Goal: Task Accomplishment & Management: Manage account settings

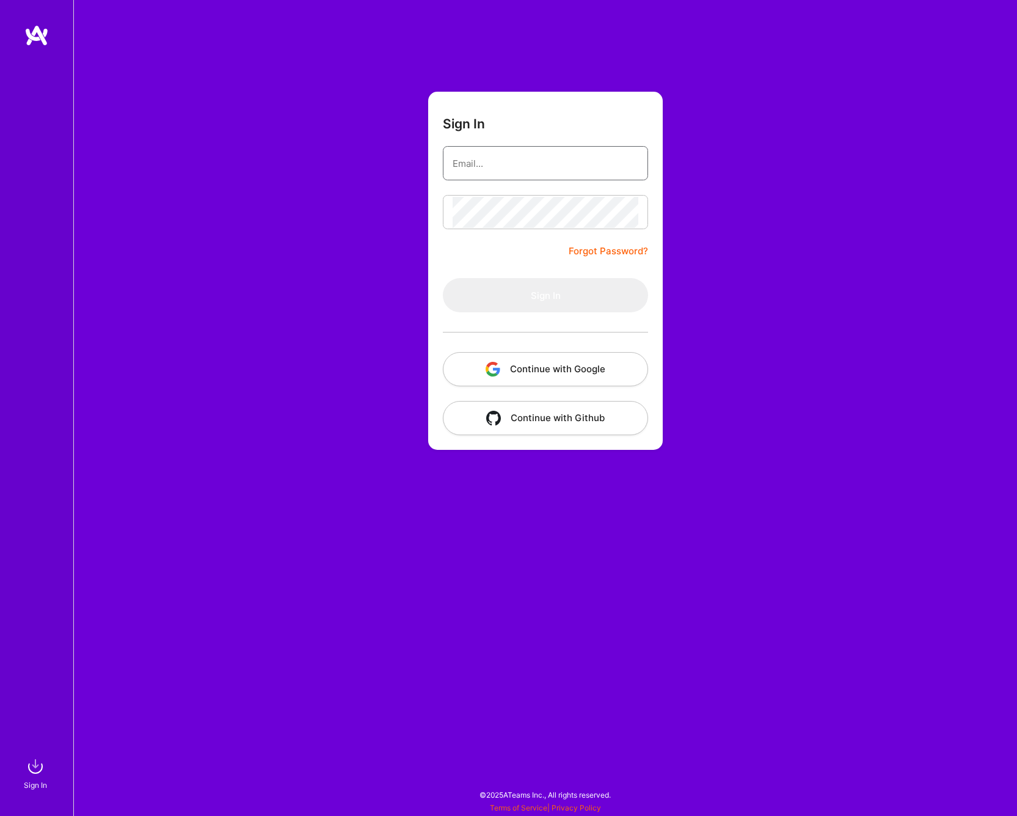
type input "[PERSON_NAME][EMAIL_ADDRESS][DOMAIN_NAME]"
click at [544, 299] on button "Sign In" at bounding box center [545, 295] width 205 height 34
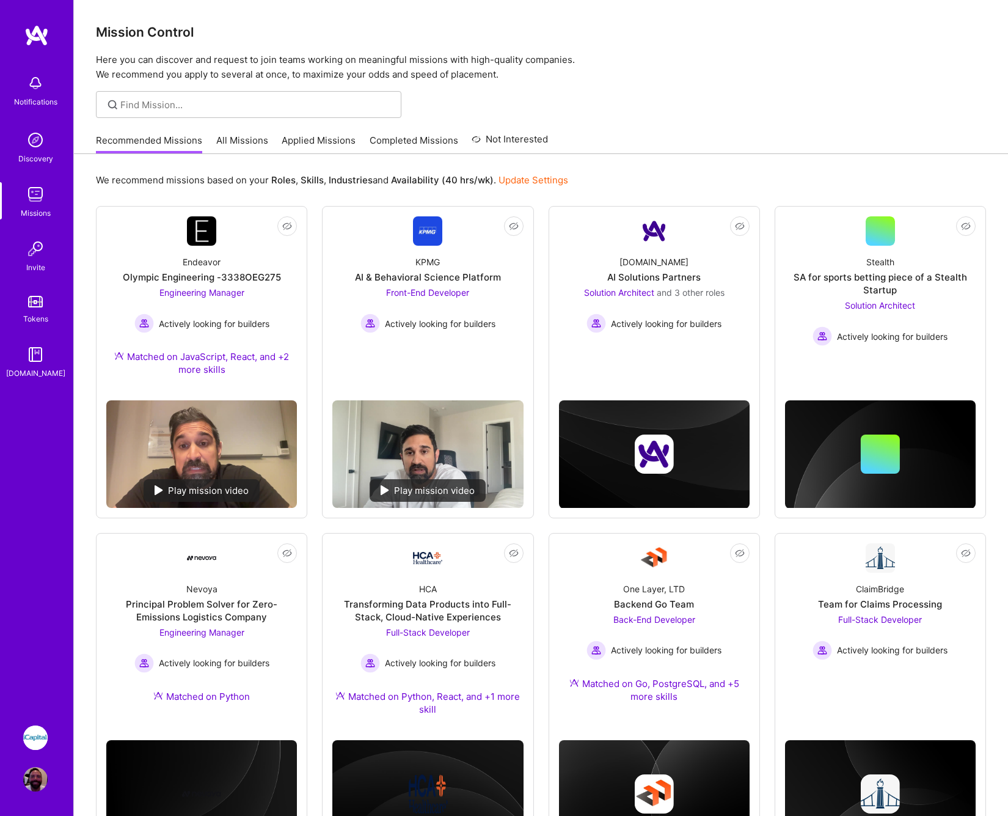
click at [298, 142] on link "Applied Missions" at bounding box center [319, 144] width 74 height 20
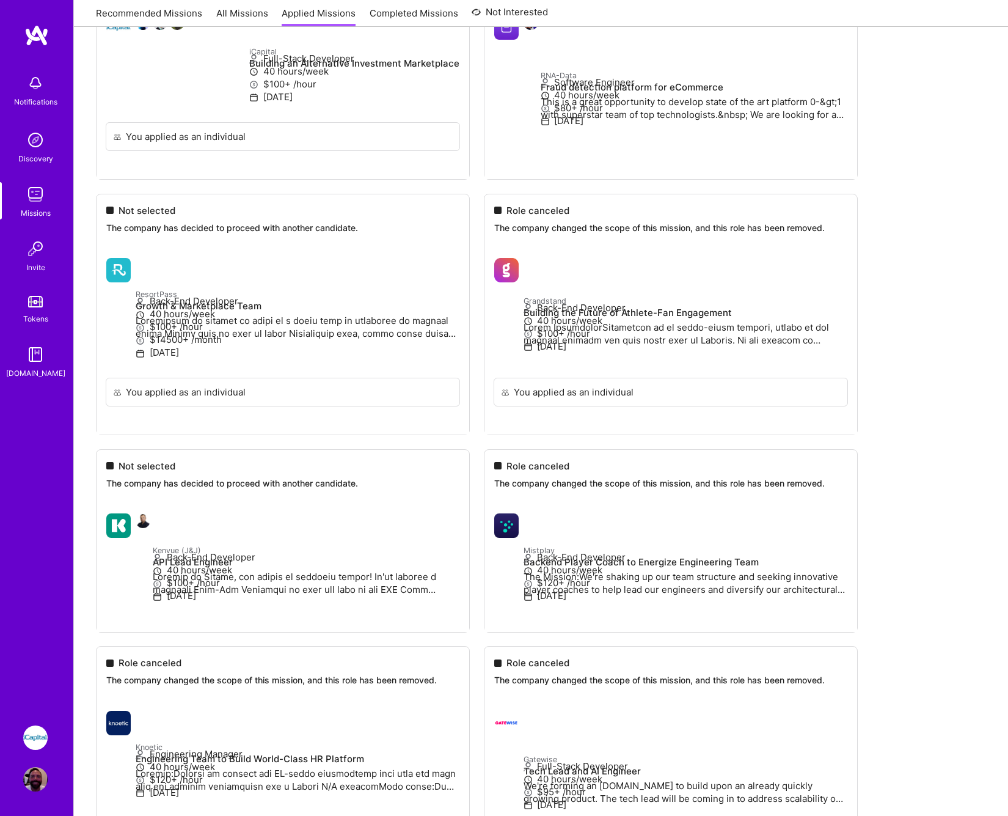
scroll to position [1001, 0]
